Goal: Book appointment/travel/reservation

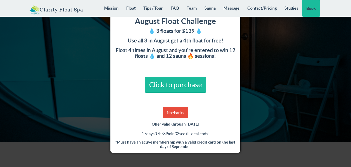
click at [268, 41] on div "August Float Challenge 💧 3 floats for $139 💧 Use all 3 in August get a 4th floa…" at bounding box center [175, 83] width 351 height 167
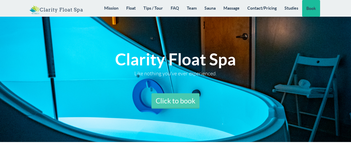
click at [169, 103] on link "Click to book" at bounding box center [175, 101] width 48 height 16
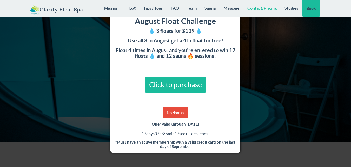
click at [255, 9] on link "Contact/Pricing" at bounding box center [261, 8] width 37 height 16
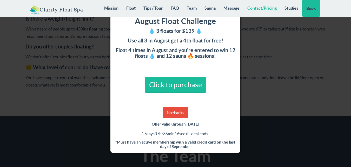
scroll to position [4167, 0]
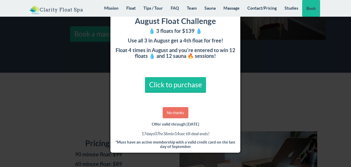
click at [174, 113] on link "No thanks" at bounding box center [176, 112] width 26 height 11
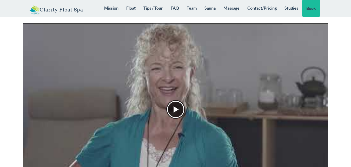
scroll to position [0, 0]
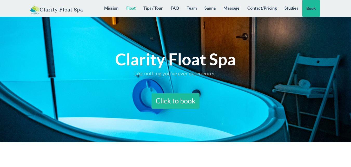
click at [128, 10] on link "Float" at bounding box center [130, 8] width 17 height 16
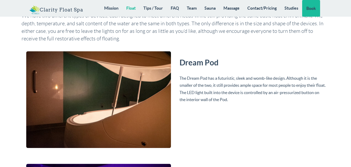
scroll to position [1009, 0]
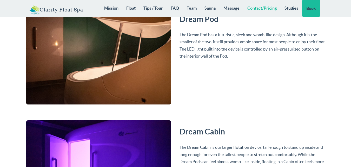
click at [264, 9] on link "Contact/Pricing" at bounding box center [261, 8] width 37 height 16
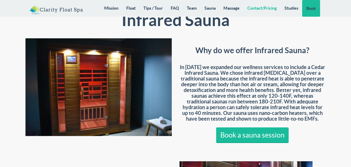
scroll to position [3777, 0]
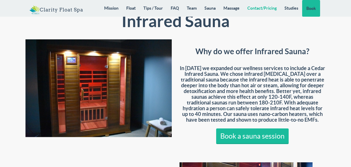
click at [274, 8] on link "Contact/Pricing" at bounding box center [261, 8] width 37 height 16
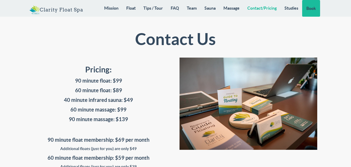
scroll to position [4219, 0]
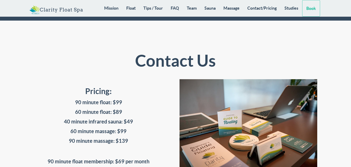
click at [311, 5] on link "Book" at bounding box center [311, 8] width 18 height 17
